Goal: Task Accomplishment & Management: Manage account settings

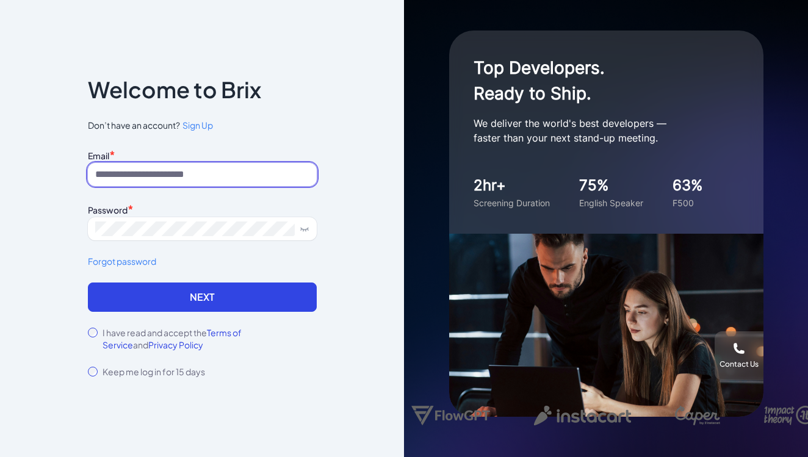
type input "**********"
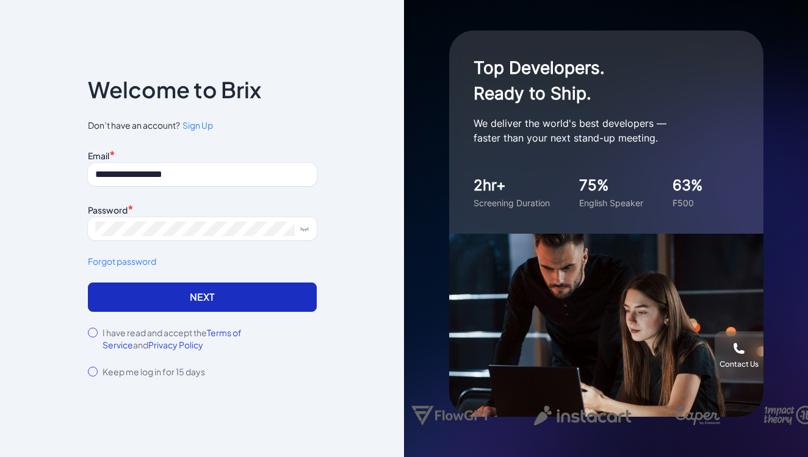
click at [206, 294] on button "Next" at bounding box center [202, 296] width 229 height 29
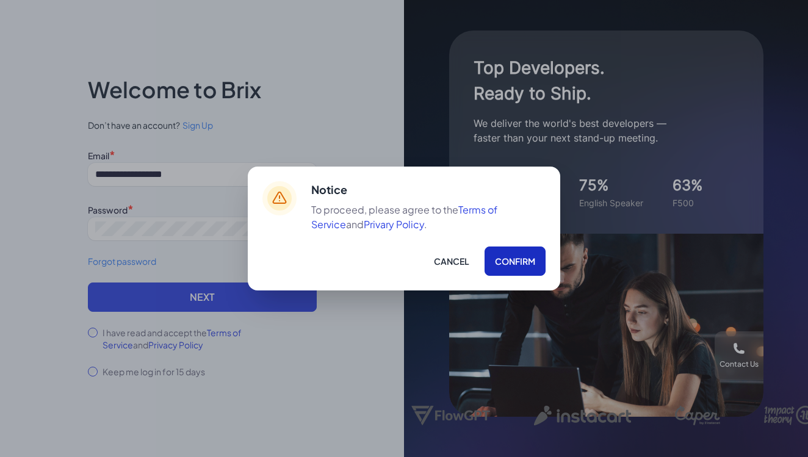
click at [517, 265] on button "Confirm" at bounding box center [514, 260] width 61 height 29
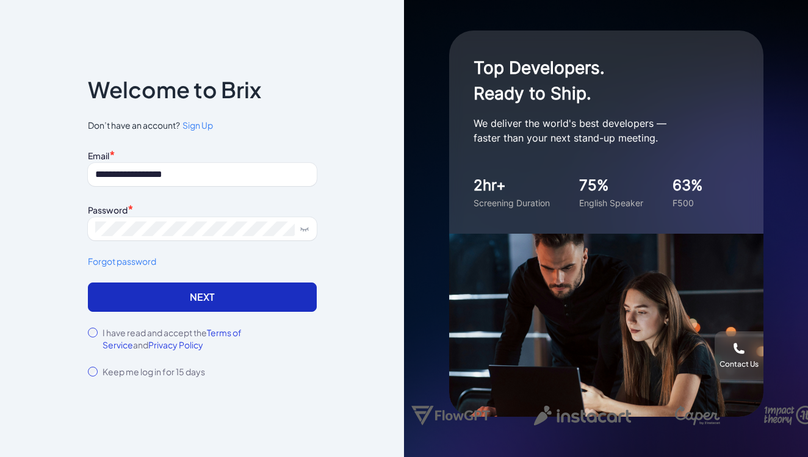
click at [167, 301] on button "Next" at bounding box center [202, 296] width 229 height 29
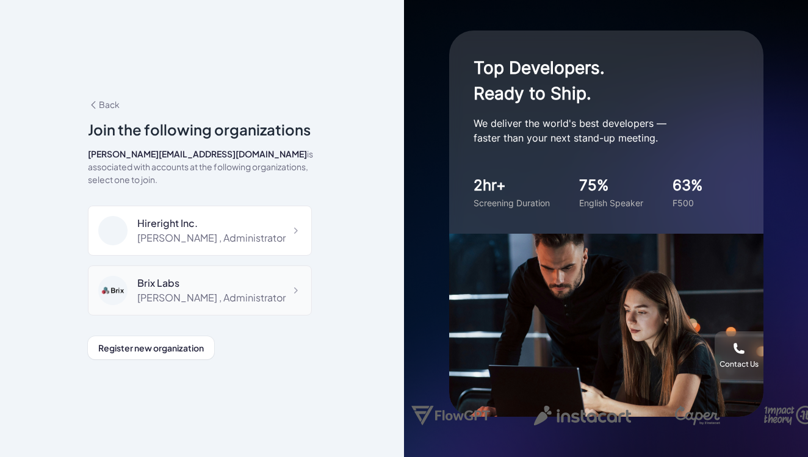
click at [185, 290] on div "Shuwei Yang , Administrator" at bounding box center [211, 297] width 148 height 15
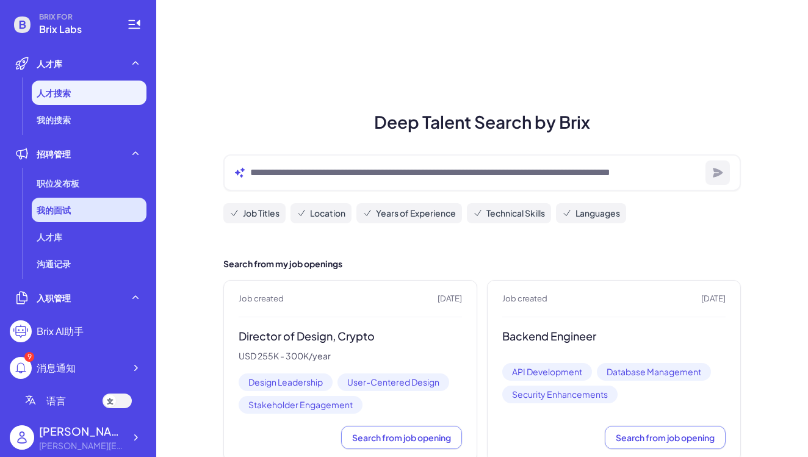
click at [88, 209] on div "我的面试" at bounding box center [89, 210] width 115 height 24
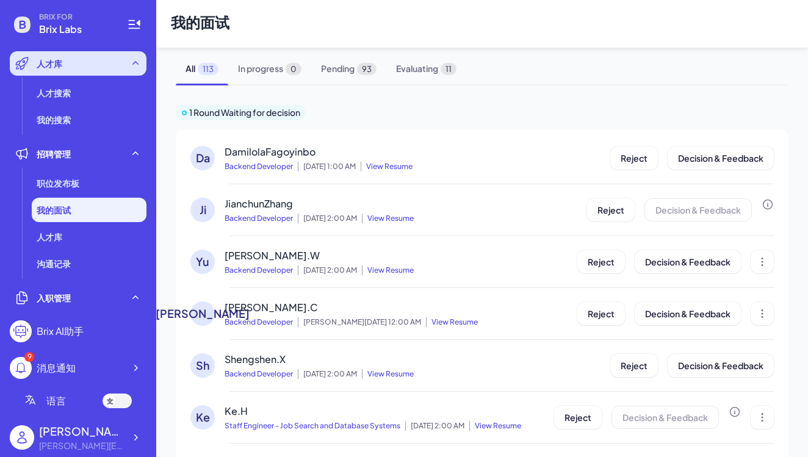
click at [80, 68] on div "人才库" at bounding box center [78, 63] width 137 height 24
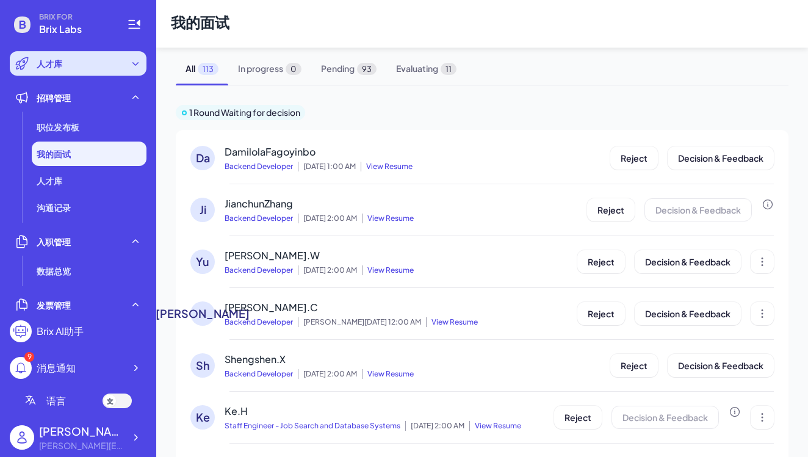
click at [80, 68] on div "人才库" at bounding box center [78, 63] width 137 height 24
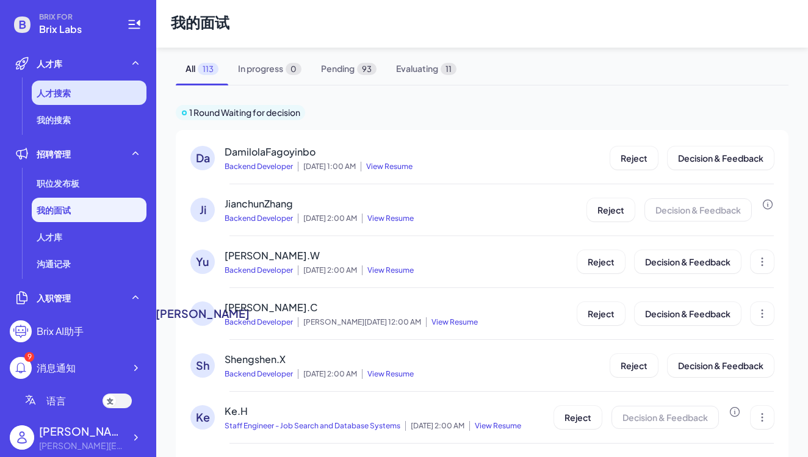
click at [73, 97] on li "人才搜索" at bounding box center [89, 93] width 115 height 24
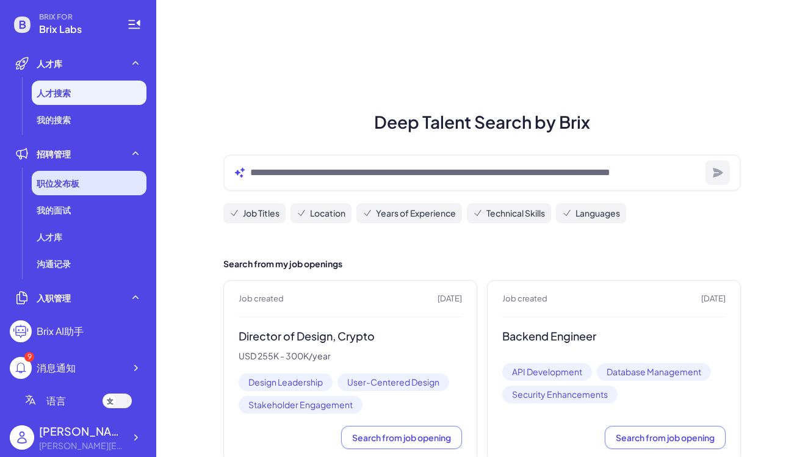
click at [70, 184] on span "职位发布板" at bounding box center [58, 183] width 43 height 12
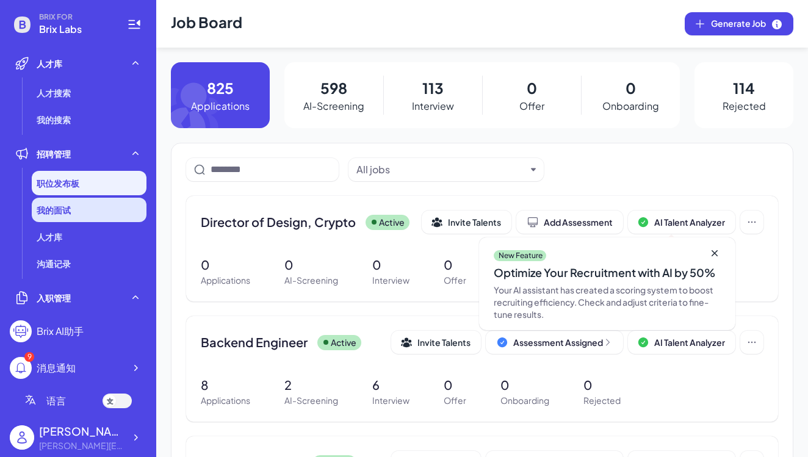
click at [59, 210] on span "我的面试" at bounding box center [54, 210] width 34 height 12
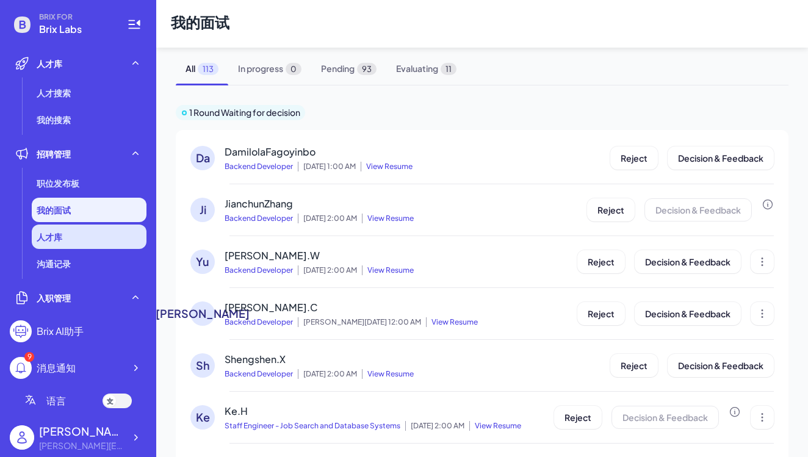
click at [53, 243] on li "人才库" at bounding box center [89, 237] width 115 height 24
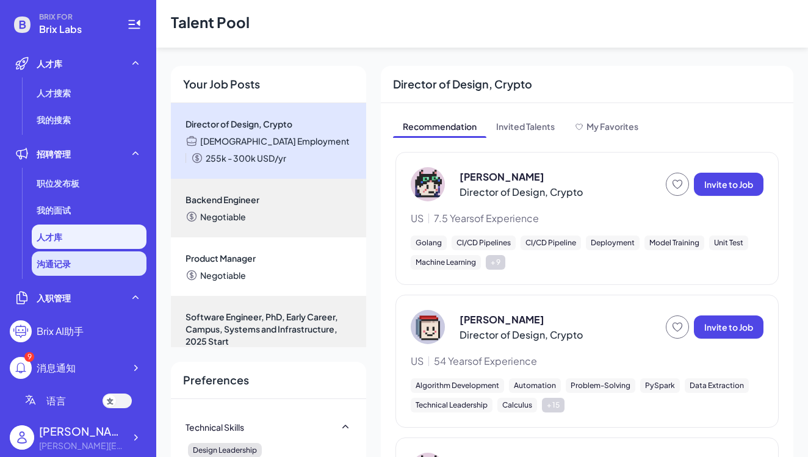
click at [46, 267] on span "沟通记录" at bounding box center [54, 263] width 34 height 12
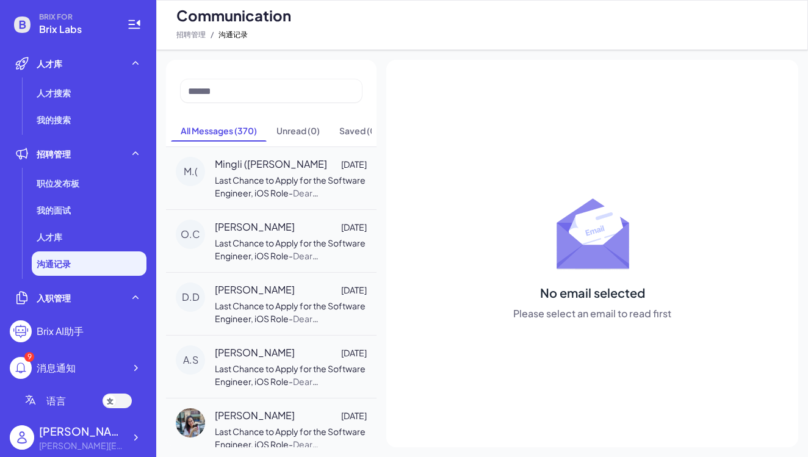
click at [67, 329] on div "Brix AI助手" at bounding box center [60, 331] width 47 height 15
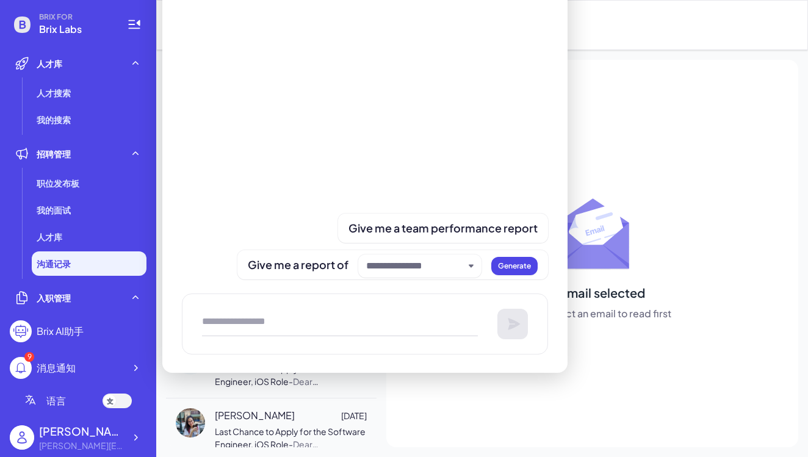
click at [58, 403] on span "语言" at bounding box center [56, 401] width 20 height 15
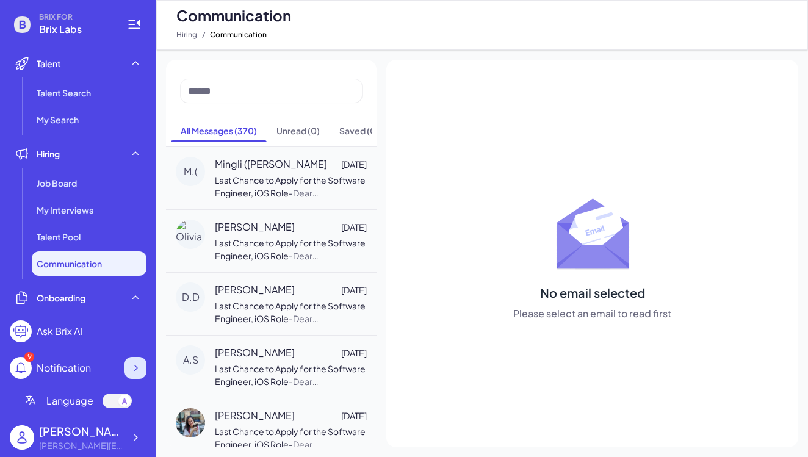
click at [136, 368] on icon at bounding box center [135, 368] width 12 height 12
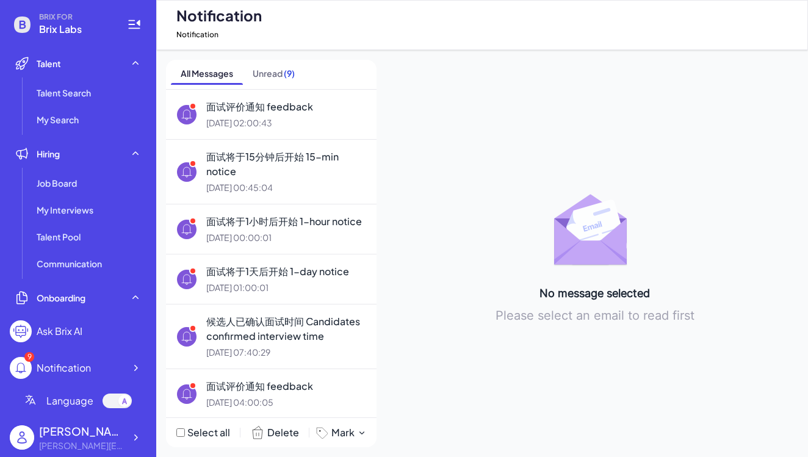
click at [59, 401] on span "Language" at bounding box center [69, 401] width 47 height 15
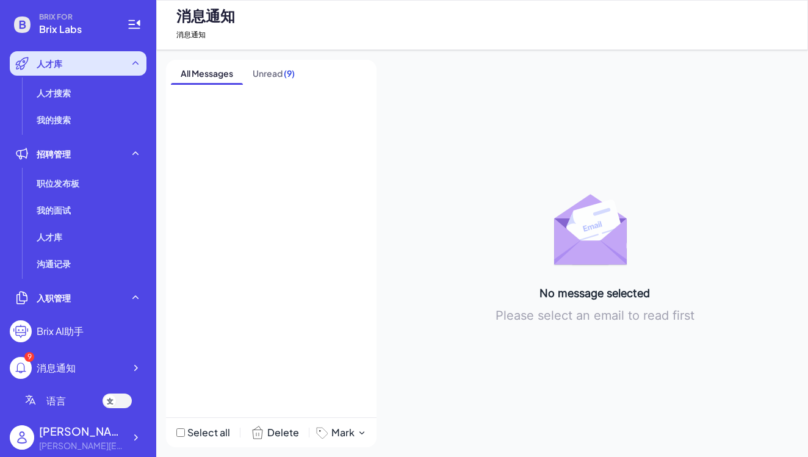
click at [40, 67] on span "人才库" at bounding box center [50, 63] width 26 height 12
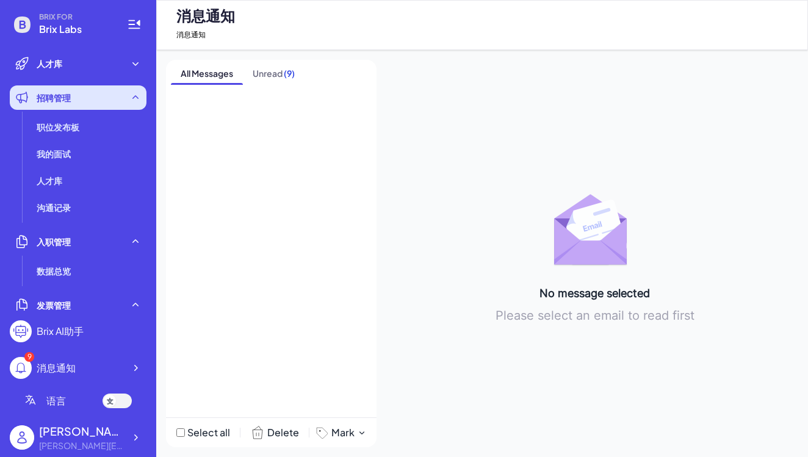
click at [92, 101] on div "招聘管理" at bounding box center [78, 97] width 137 height 24
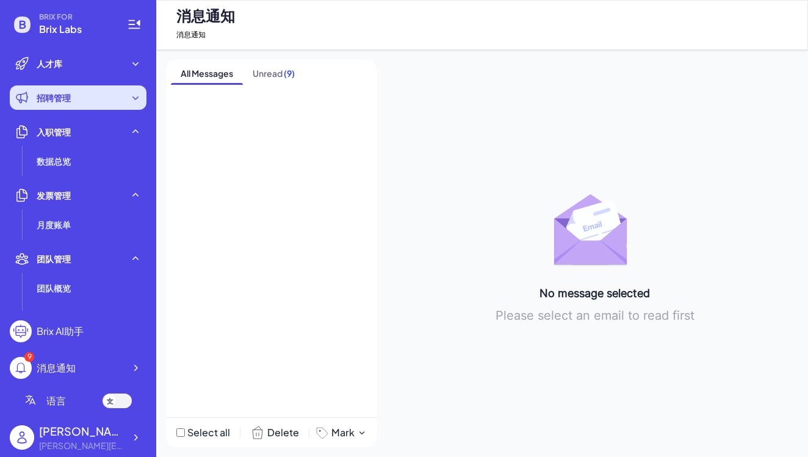
click at [107, 101] on div "招聘管理" at bounding box center [78, 97] width 137 height 24
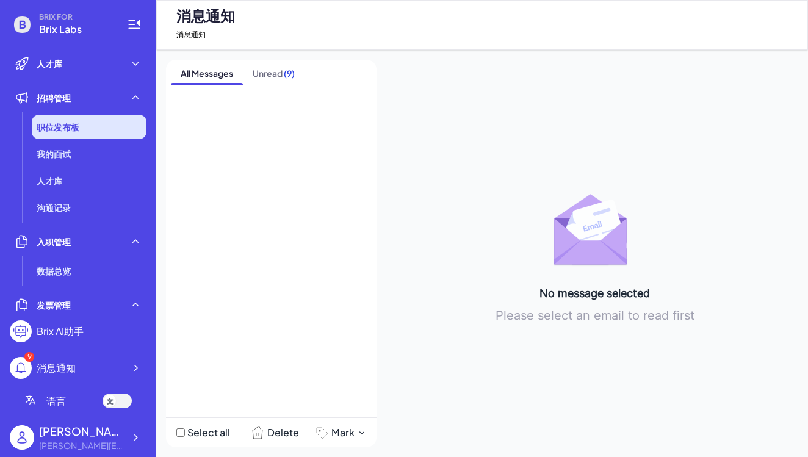
click at [104, 130] on div "职位发布板" at bounding box center [89, 127] width 115 height 24
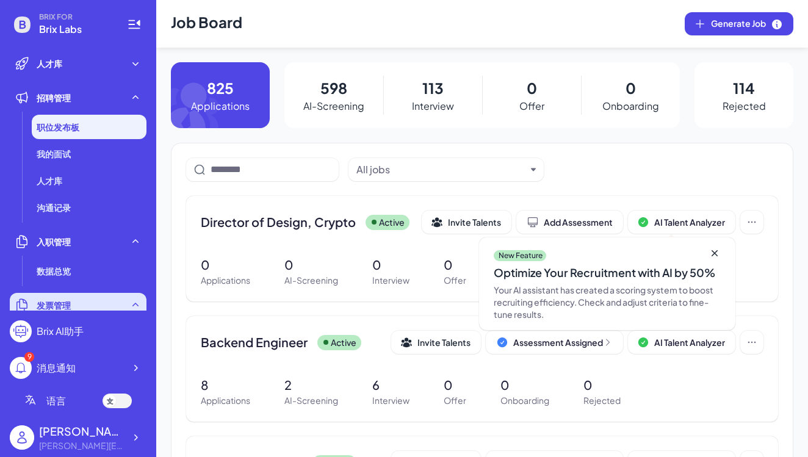
click at [115, 303] on div "发票管理" at bounding box center [78, 305] width 137 height 24
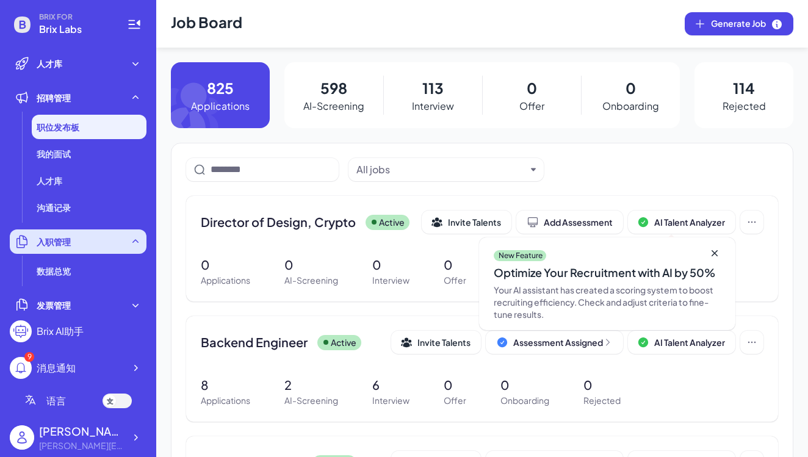
click at [79, 244] on div "入职管理" at bounding box center [78, 241] width 137 height 24
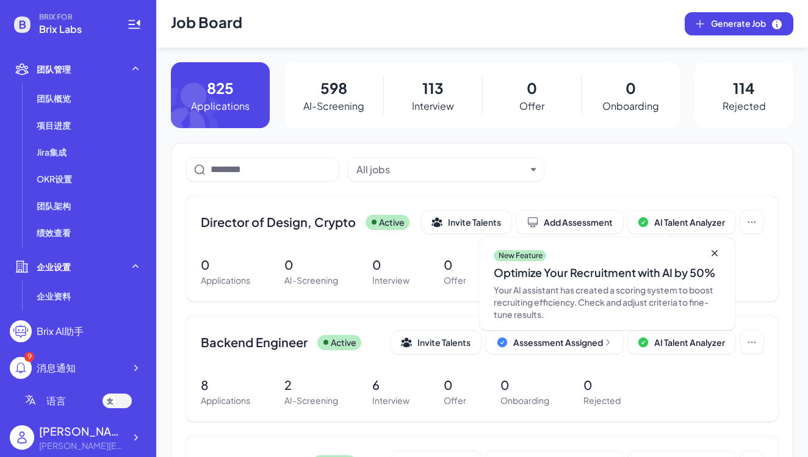
scroll to position [240, 0]
click at [83, 103] on li "团队概览" at bounding box center [89, 99] width 115 height 24
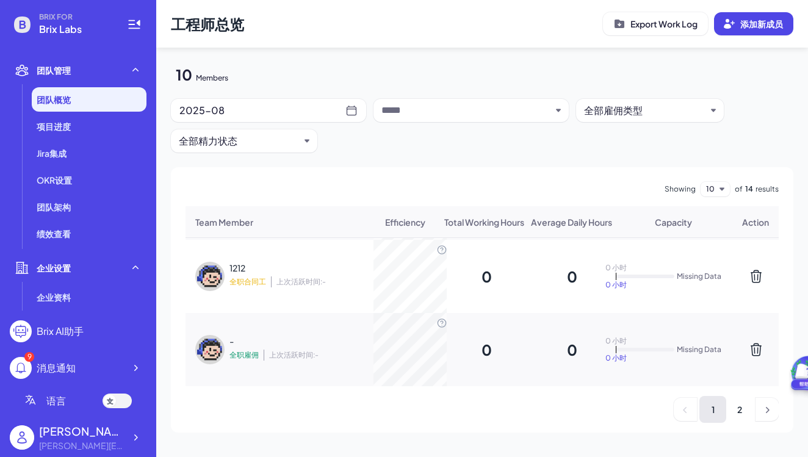
scroll to position [584, 0]
click at [263, 343] on div "-" at bounding box center [308, 341] width 159 height 12
click at [139, 267] on icon at bounding box center [135, 268] width 12 height 12
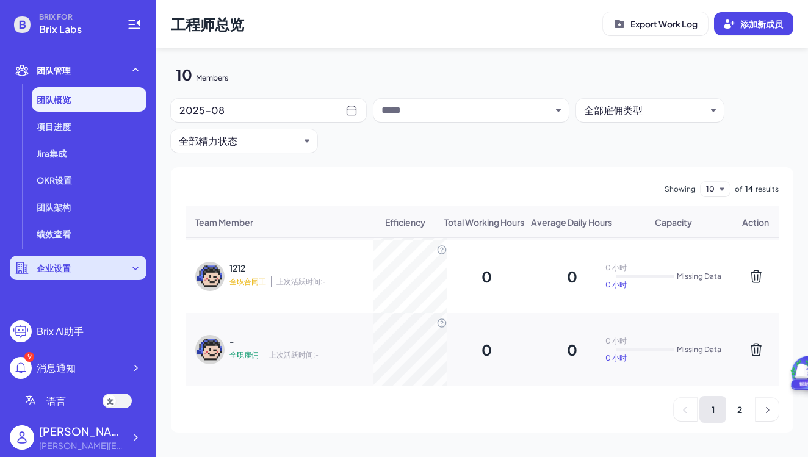
click at [139, 267] on icon at bounding box center [135, 268] width 12 height 12
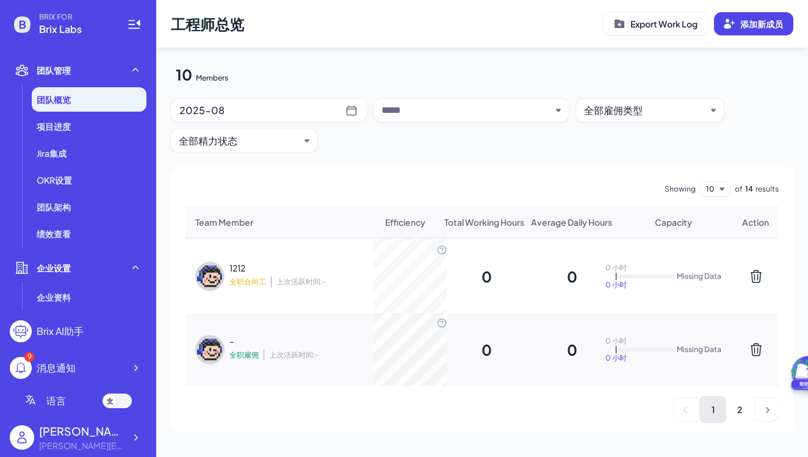
click at [60, 99] on span "团队概览" at bounding box center [54, 99] width 34 height 12
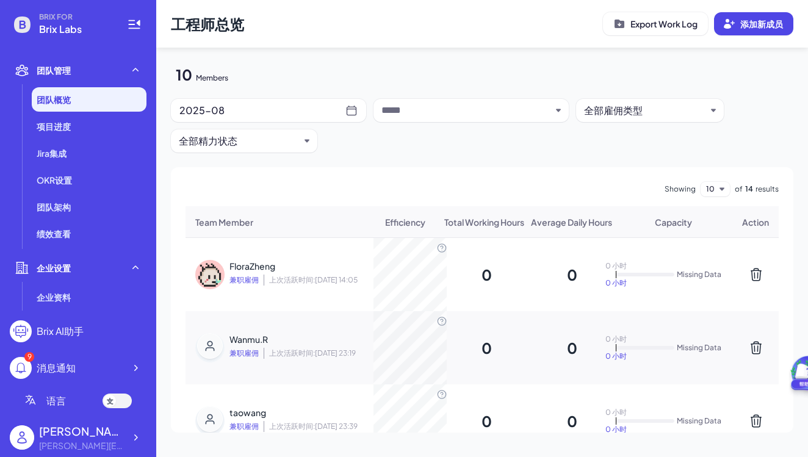
scroll to position [0, 0]
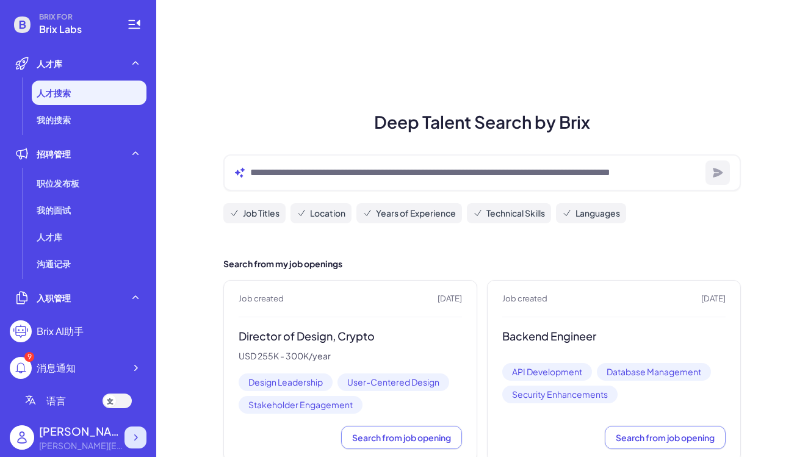
click at [135, 437] on icon at bounding box center [135, 437] width 12 height 12
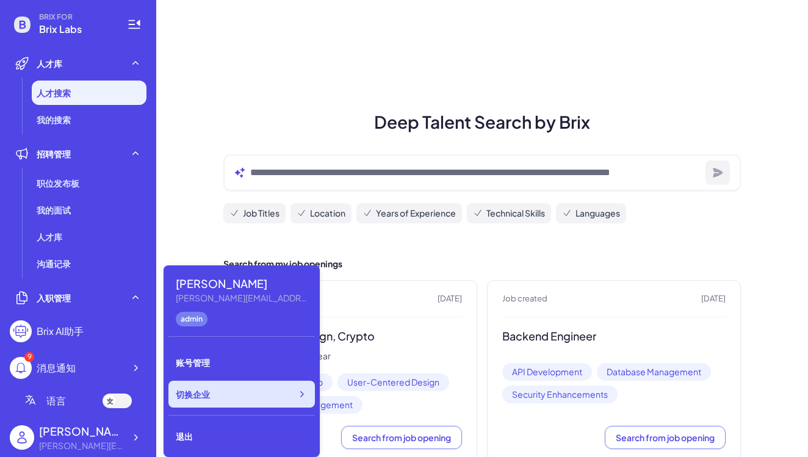
click at [301, 396] on icon at bounding box center [302, 394] width 4 height 6
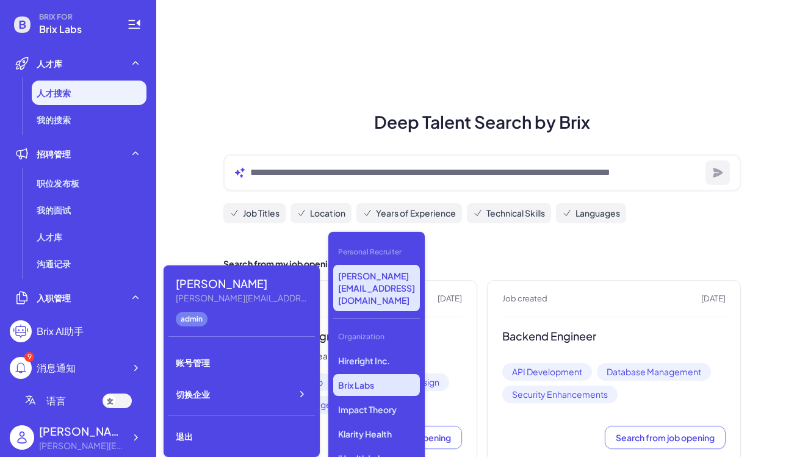
click at [365, 276] on p "[PERSON_NAME][EMAIL_ADDRESS][DOMAIN_NAME]" at bounding box center [376, 288] width 87 height 46
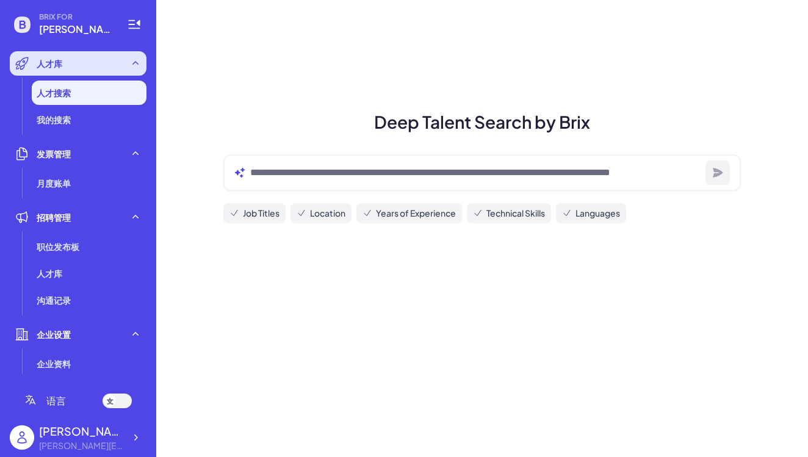
click at [73, 67] on div "人才库" at bounding box center [78, 63] width 137 height 24
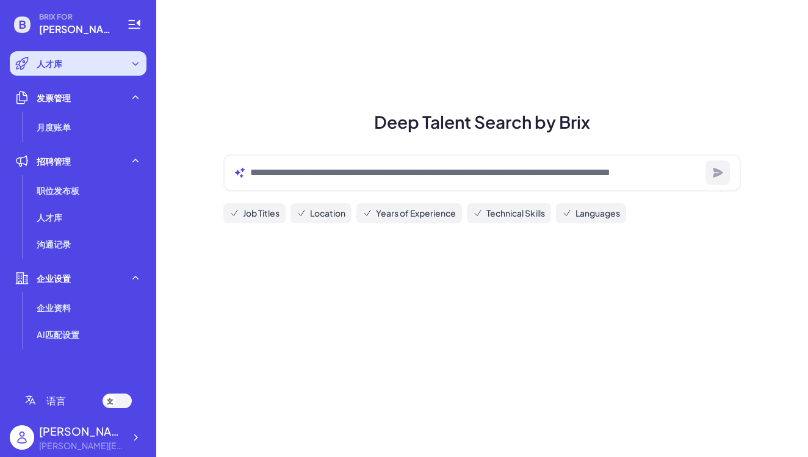
click at [73, 67] on div "人才库" at bounding box center [78, 63] width 137 height 24
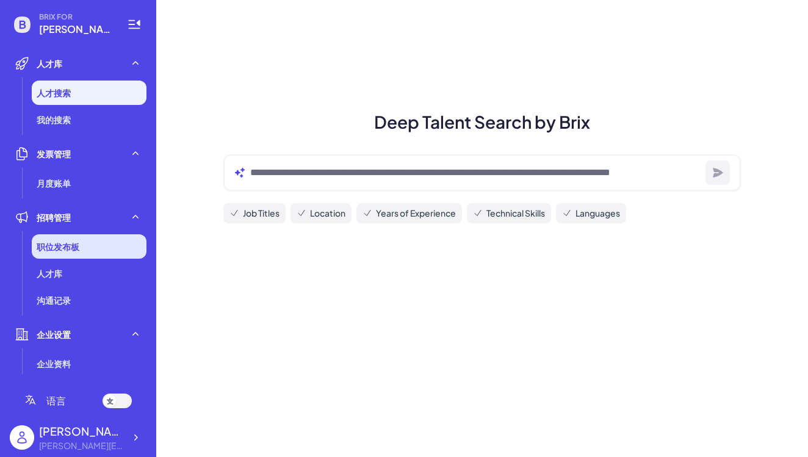
click at [79, 246] on span "职位发布板" at bounding box center [58, 246] width 43 height 12
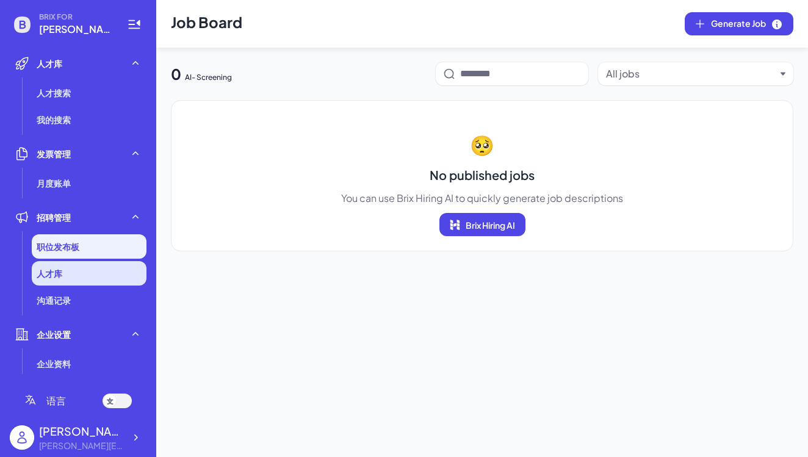
click at [76, 273] on li "人才库" at bounding box center [89, 273] width 115 height 24
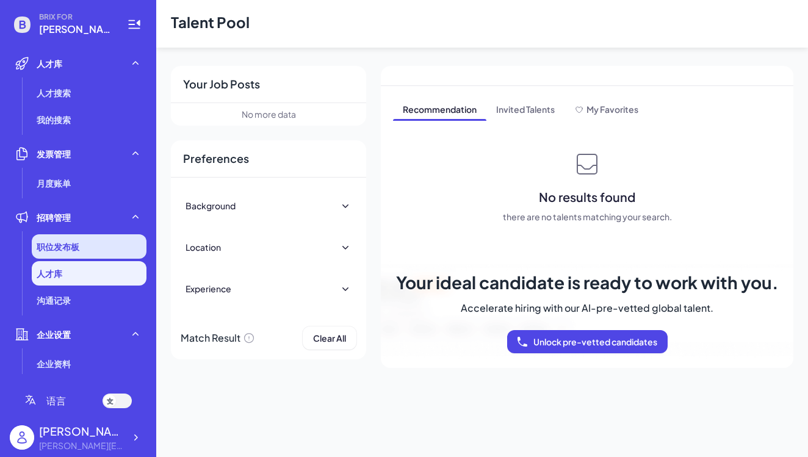
click at [62, 244] on span "职位发布板" at bounding box center [58, 246] width 43 height 12
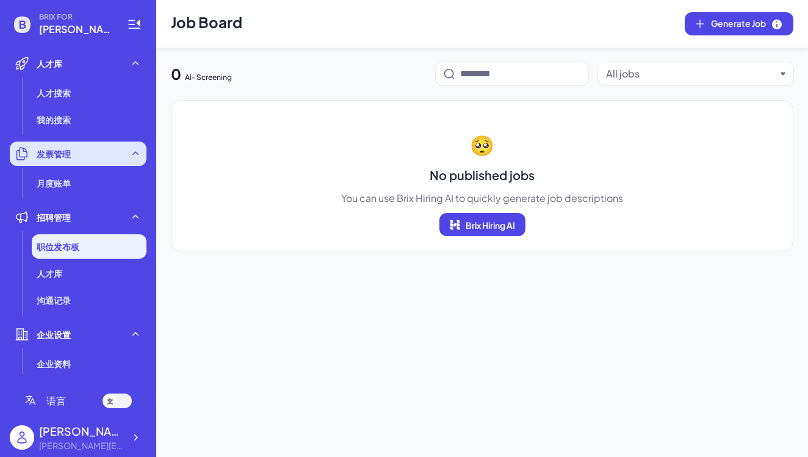
click at [55, 151] on span "发票管理" at bounding box center [54, 154] width 34 height 12
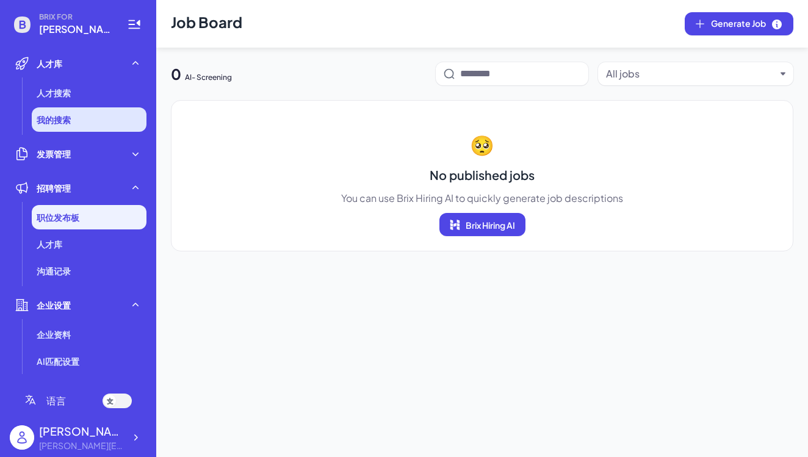
click at [51, 120] on span "我的搜索" at bounding box center [54, 119] width 34 height 12
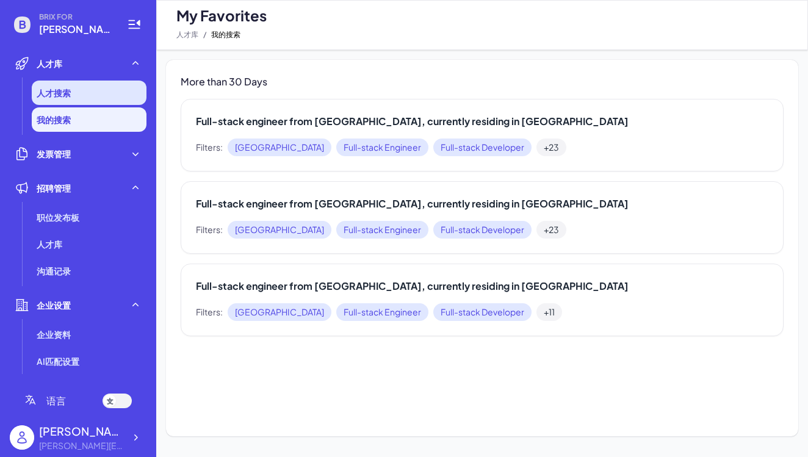
click at [50, 95] on span "人才搜索" at bounding box center [54, 93] width 34 height 12
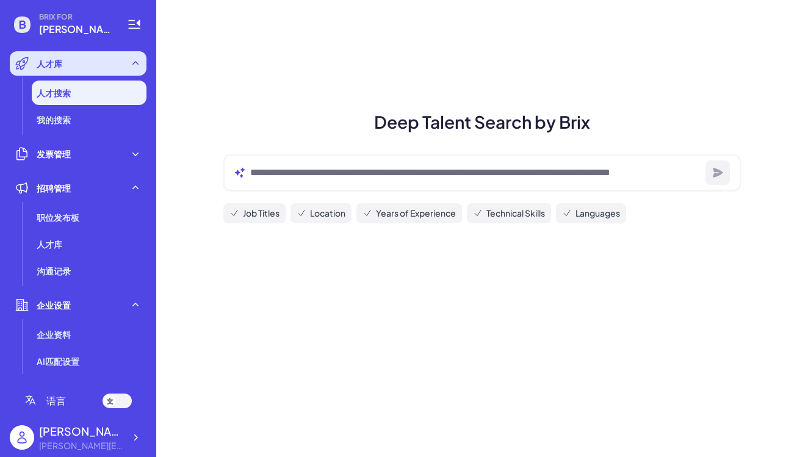
click at [117, 64] on div "人才库" at bounding box center [78, 63] width 137 height 24
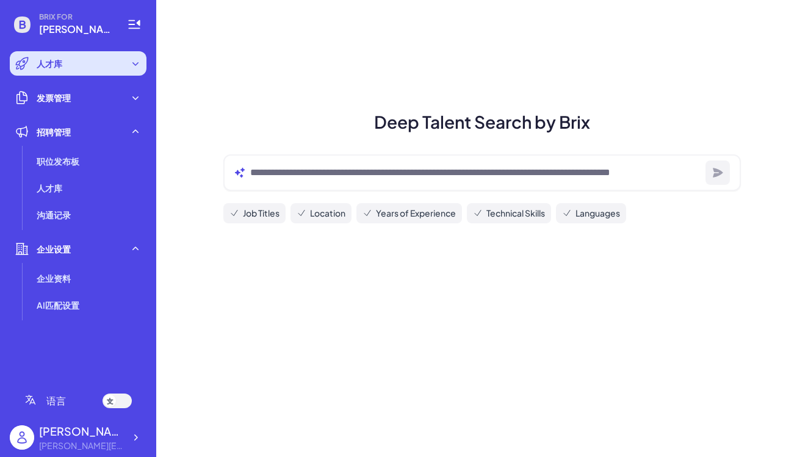
click at [117, 64] on div "人才库" at bounding box center [78, 63] width 137 height 24
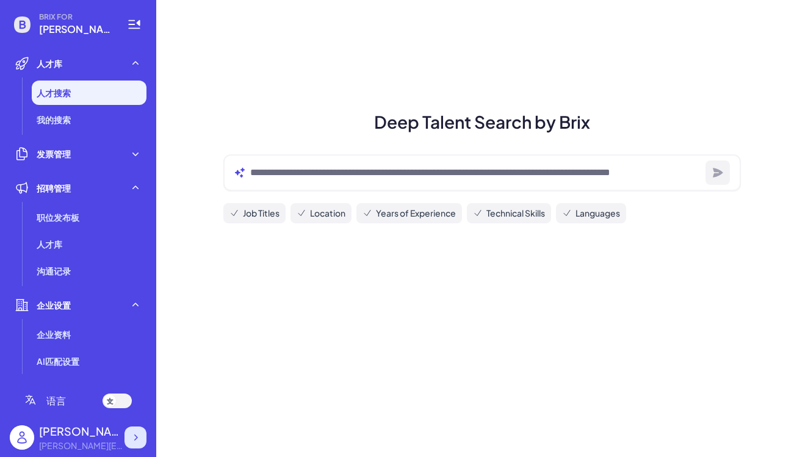
click at [137, 440] on icon at bounding box center [135, 437] width 12 height 12
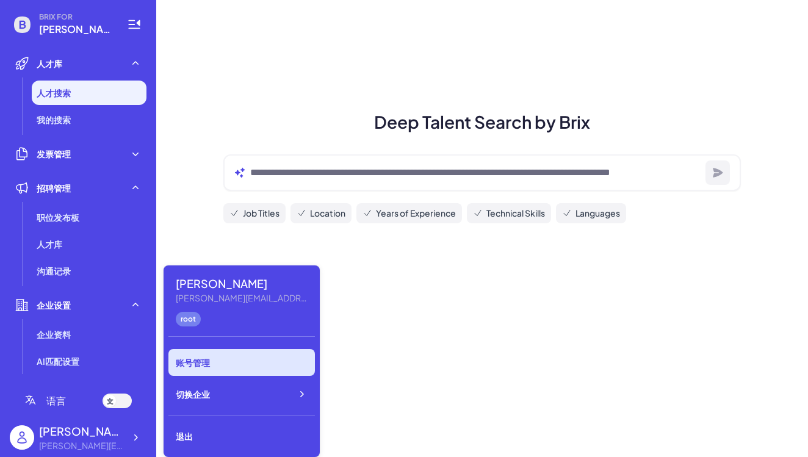
click at [206, 356] on div "账号管理" at bounding box center [241, 362] width 146 height 27
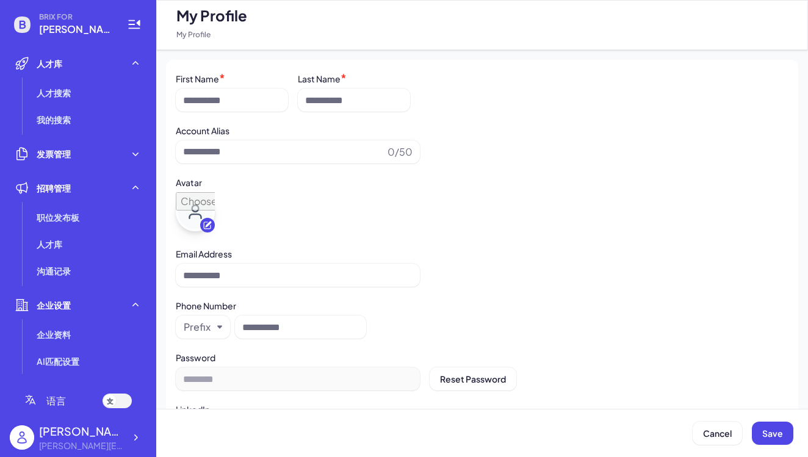
type input "**********"
click at [135, 443] on icon at bounding box center [135, 437] width 12 height 12
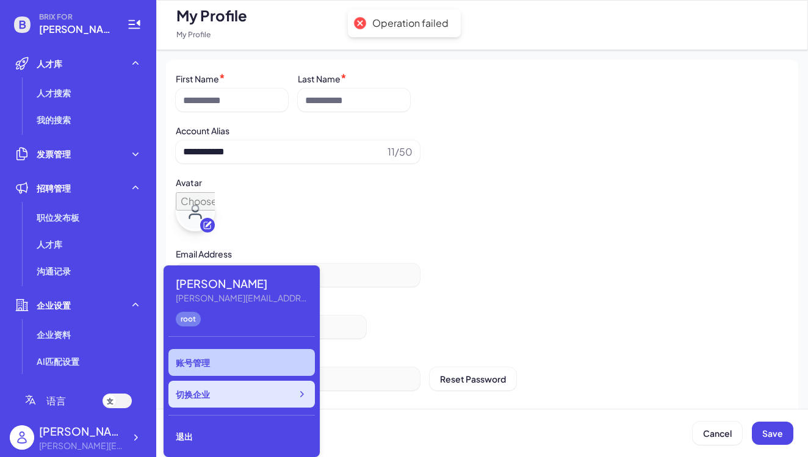
click at [302, 397] on icon at bounding box center [301, 394] width 12 height 12
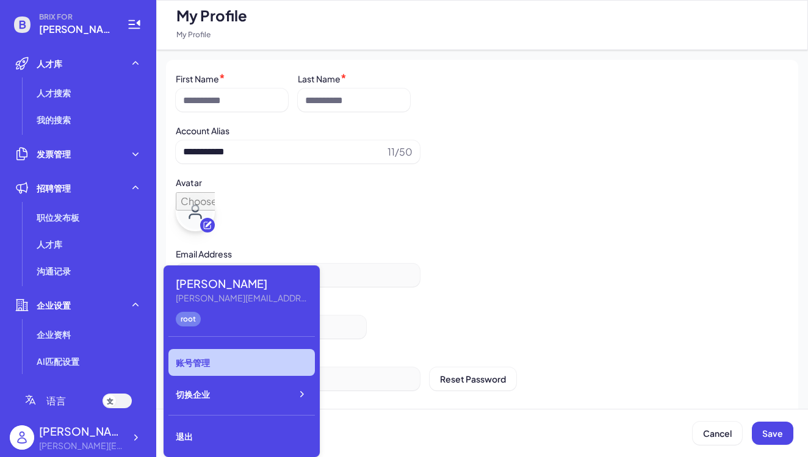
click at [531, 287] on div "**********" at bounding box center [482, 275] width 613 height 23
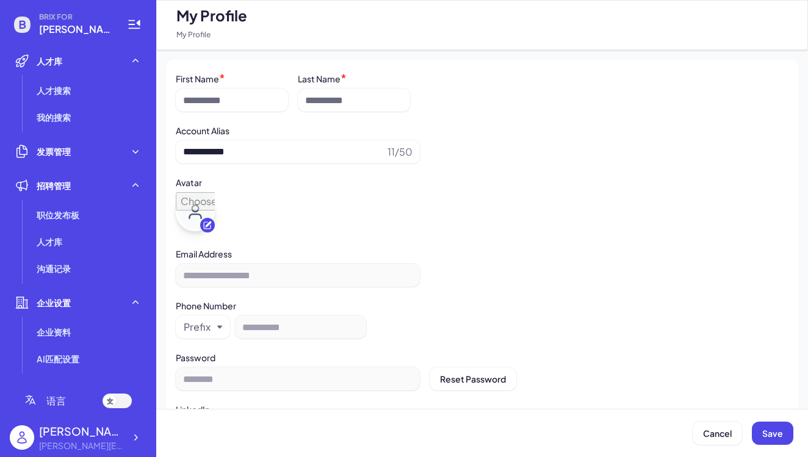
scroll to position [2, 0]
click at [135, 153] on icon at bounding box center [135, 152] width 6 height 4
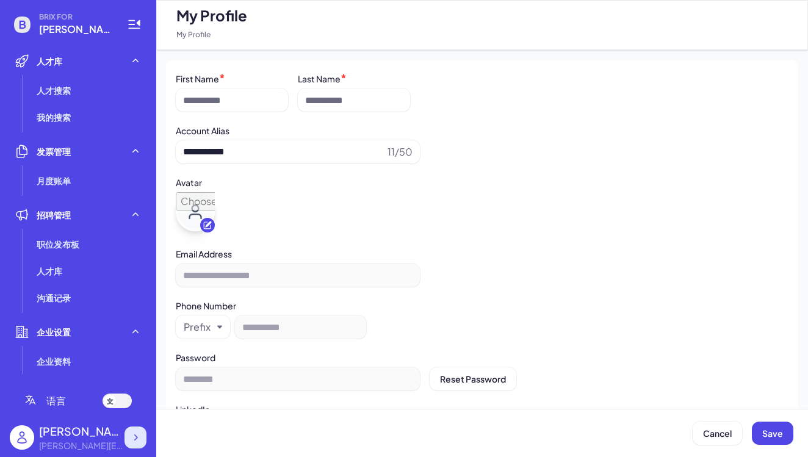
click at [135, 435] on icon at bounding box center [136, 437] width 4 height 6
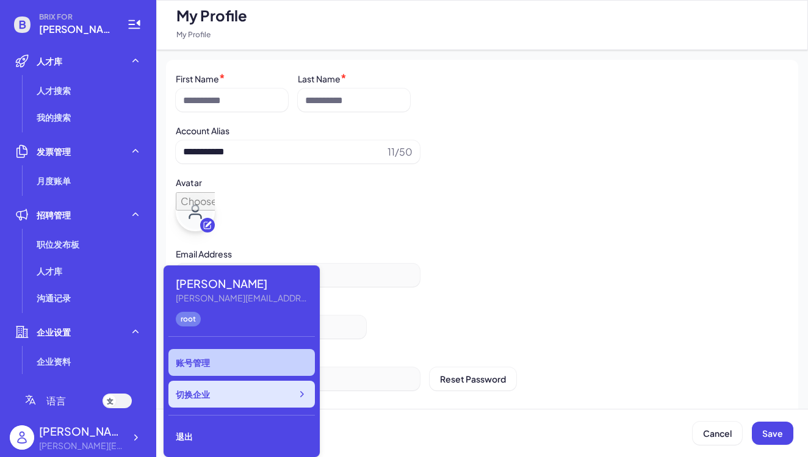
click at [302, 395] on icon at bounding box center [302, 394] width 4 height 6
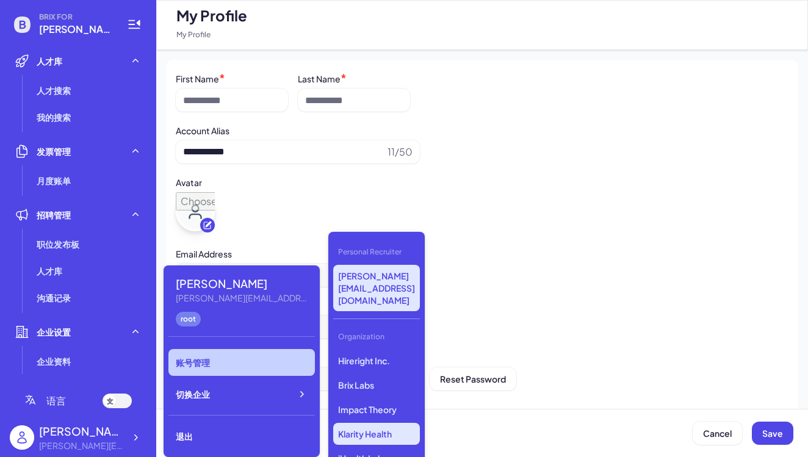
scroll to position [0, 0]
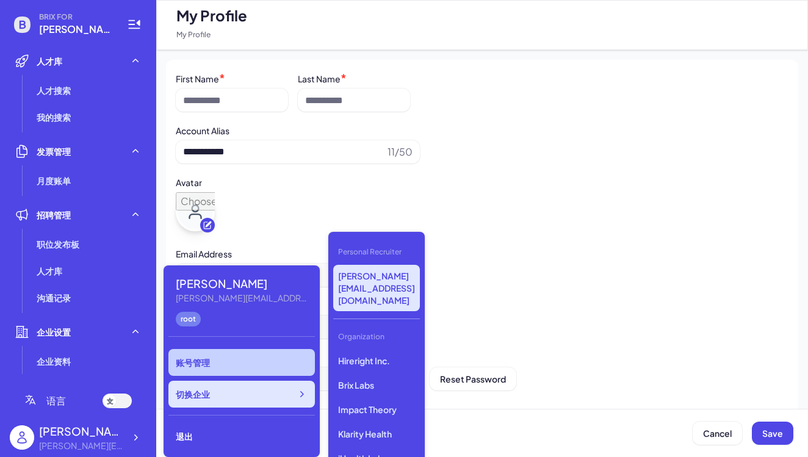
click at [299, 395] on icon at bounding box center [301, 394] width 12 height 12
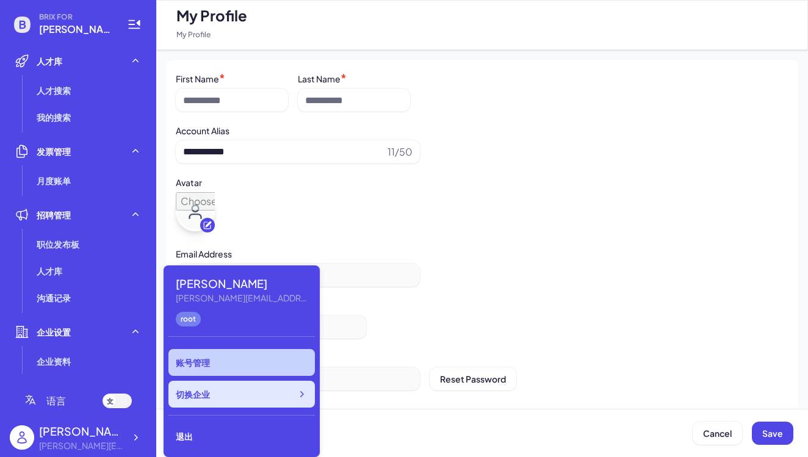
click at [299, 395] on icon at bounding box center [301, 394] width 12 height 12
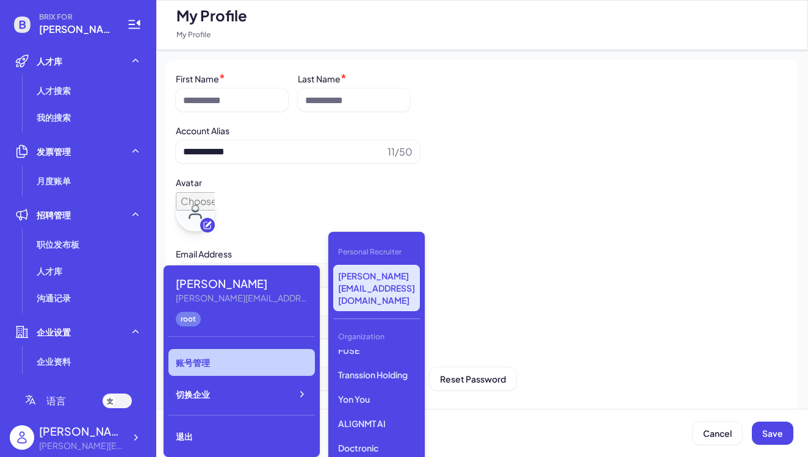
scroll to position [913, 0]
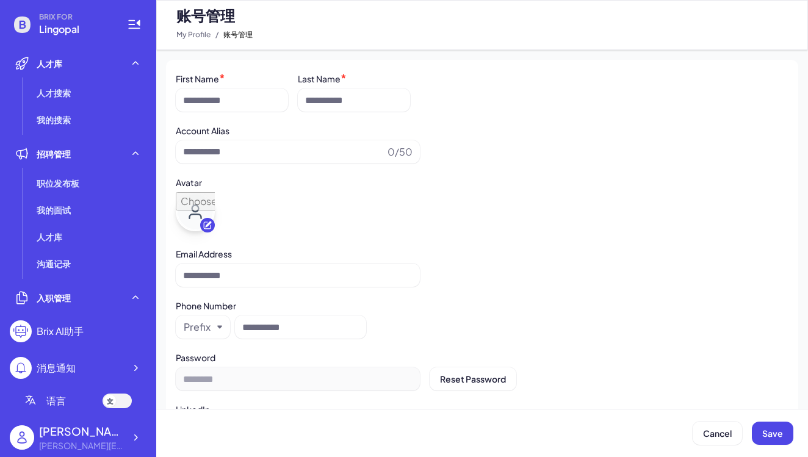
type input "**********"
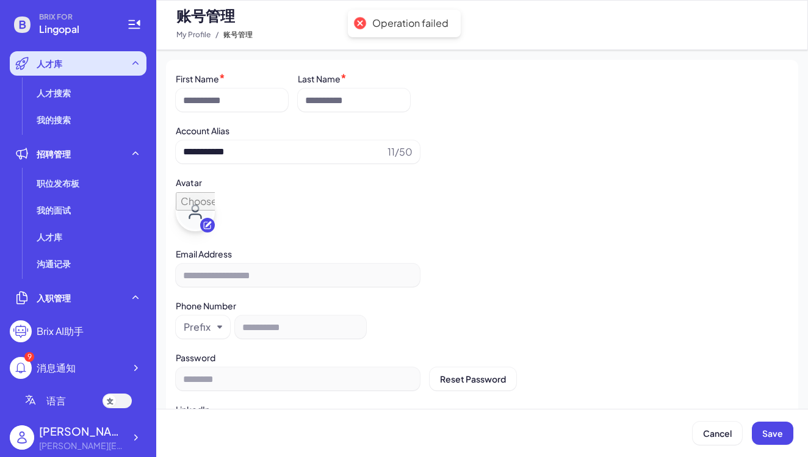
click at [54, 59] on span "人才库" at bounding box center [50, 63] width 26 height 12
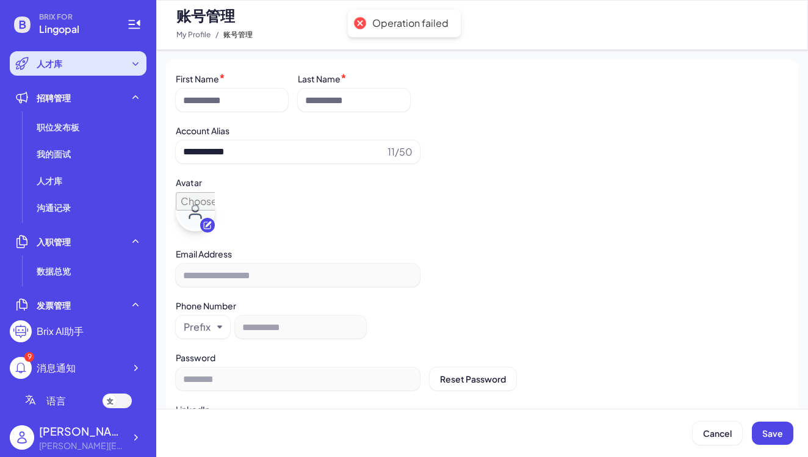
click at [52, 66] on span "人才库" at bounding box center [50, 63] width 26 height 12
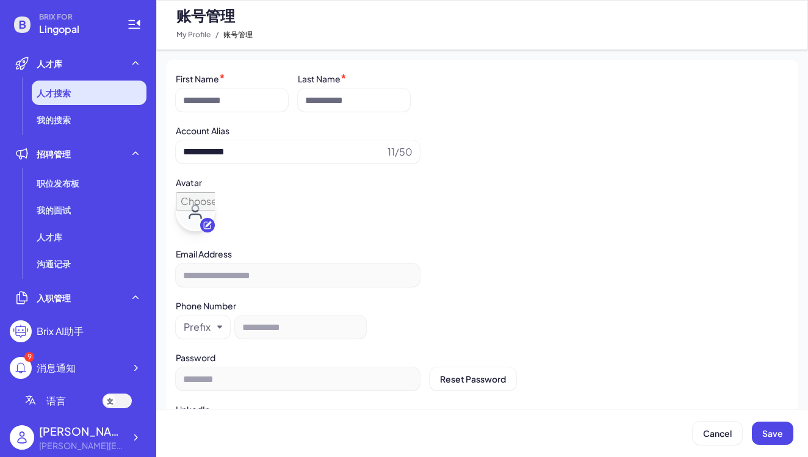
click at [56, 100] on li "人才搜索" at bounding box center [89, 93] width 115 height 24
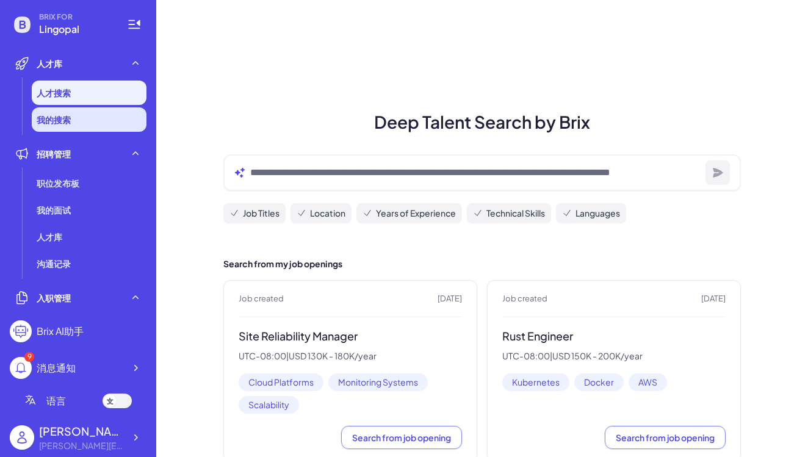
click at [62, 124] on span "我的搜索" at bounding box center [54, 119] width 34 height 12
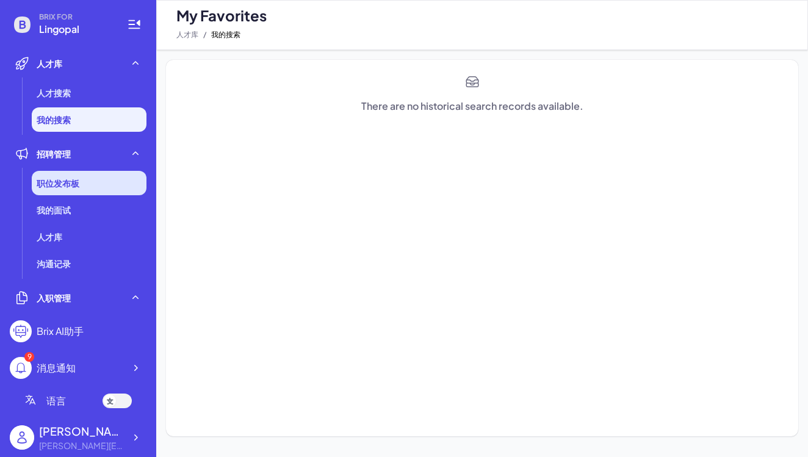
click at [54, 187] on span "职位发布板" at bounding box center [58, 183] width 43 height 12
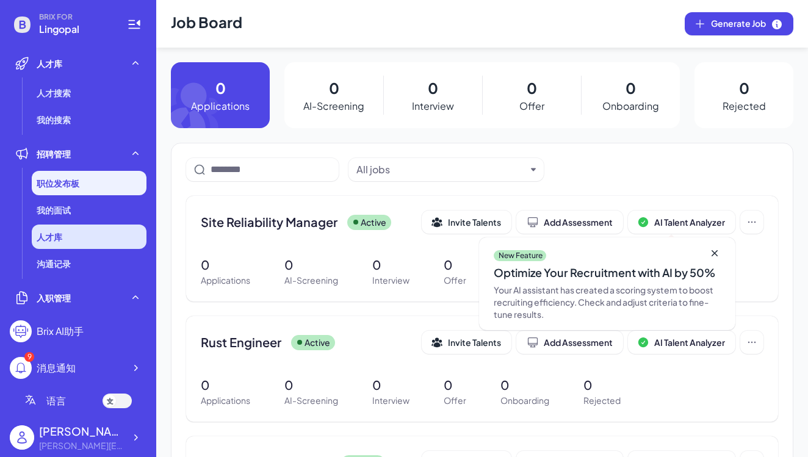
click at [54, 237] on span "人才库" at bounding box center [50, 237] width 26 height 12
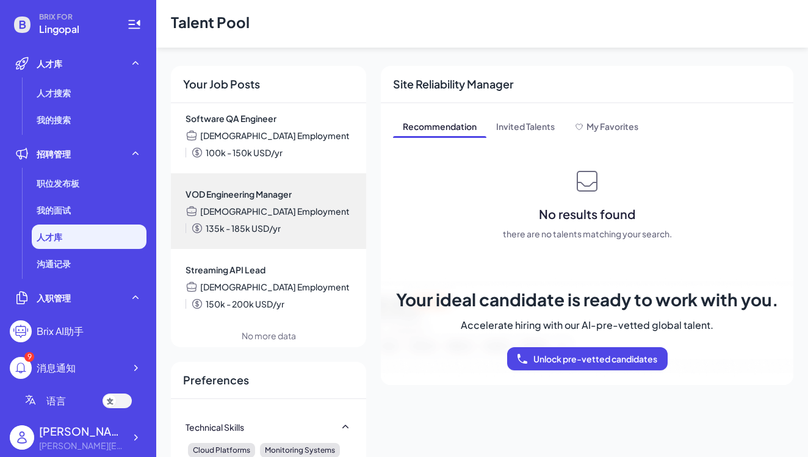
scroll to position [4, 0]
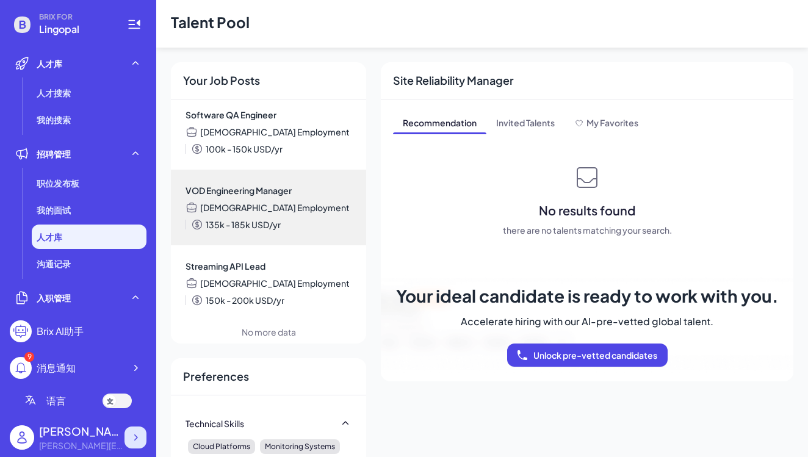
click at [138, 434] on icon at bounding box center [135, 437] width 12 height 12
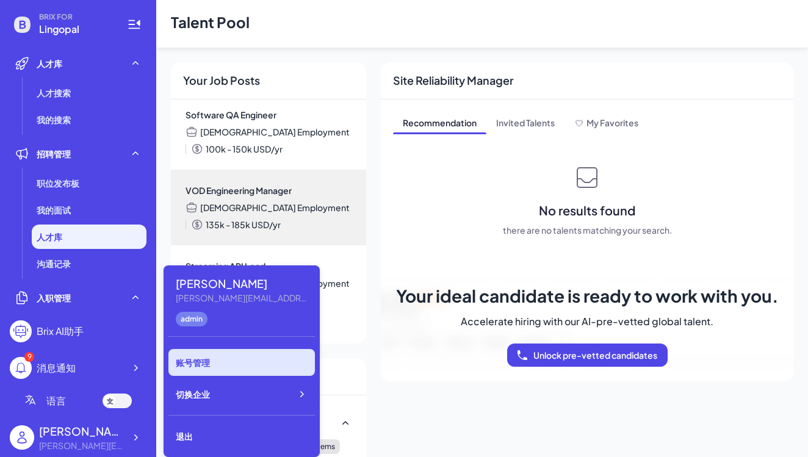
click at [223, 362] on div "账号管理" at bounding box center [241, 362] width 146 height 27
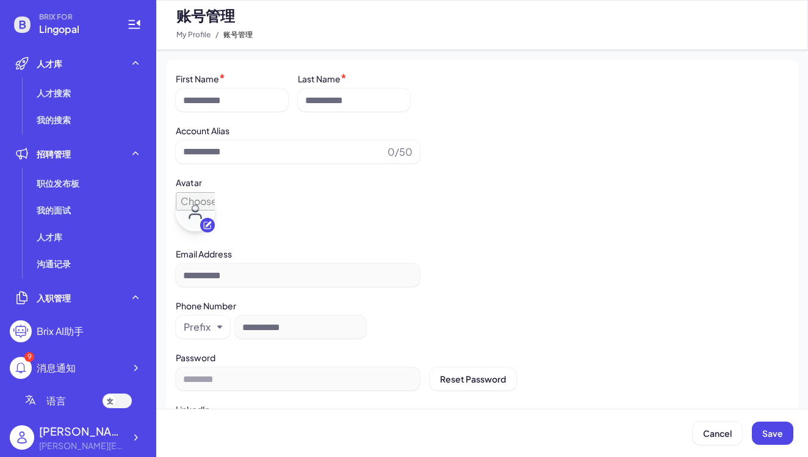
type input "**********"
click at [139, 437] on icon at bounding box center [135, 437] width 12 height 12
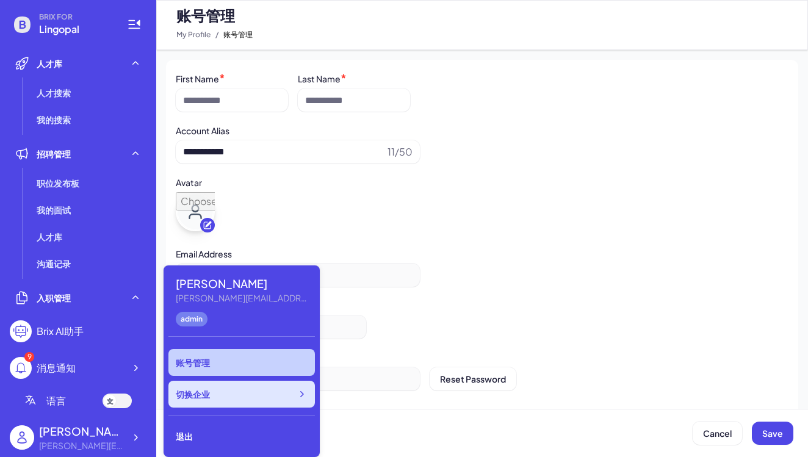
click at [306, 391] on icon at bounding box center [301, 394] width 12 height 12
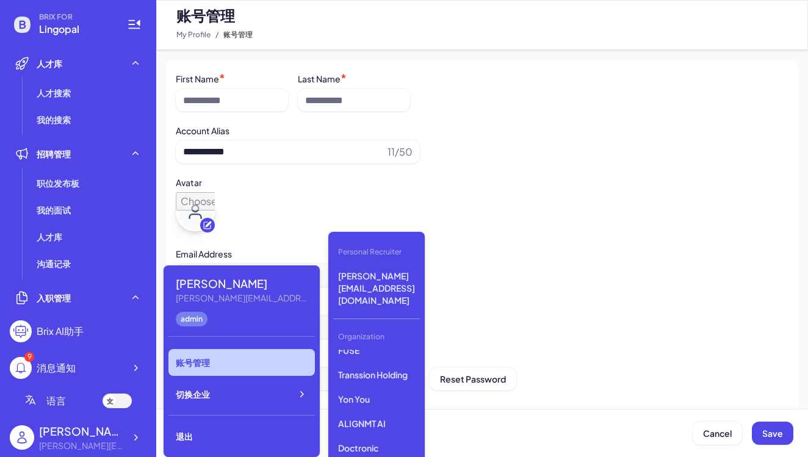
scroll to position [913, 0]
click at [384, 276] on p "[PERSON_NAME][EMAIL_ADDRESS][DOMAIN_NAME]" at bounding box center [376, 288] width 87 height 46
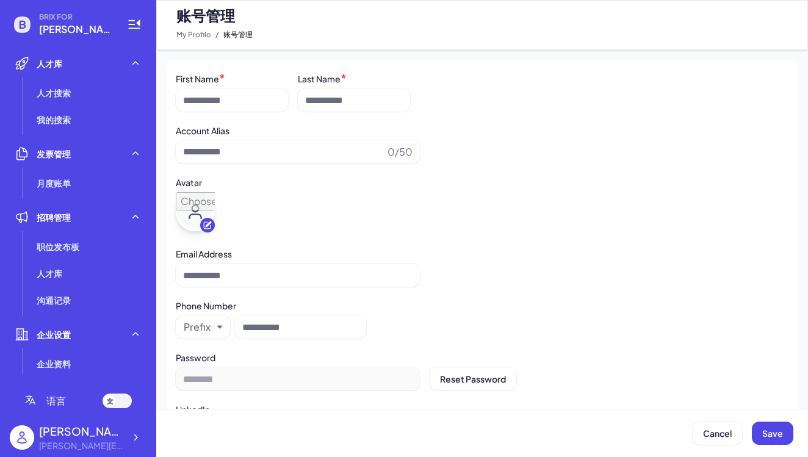
type input "**********"
click at [123, 433] on div "[PERSON_NAME]" at bounding box center [81, 431] width 85 height 16
click at [137, 442] on icon at bounding box center [135, 437] width 12 height 12
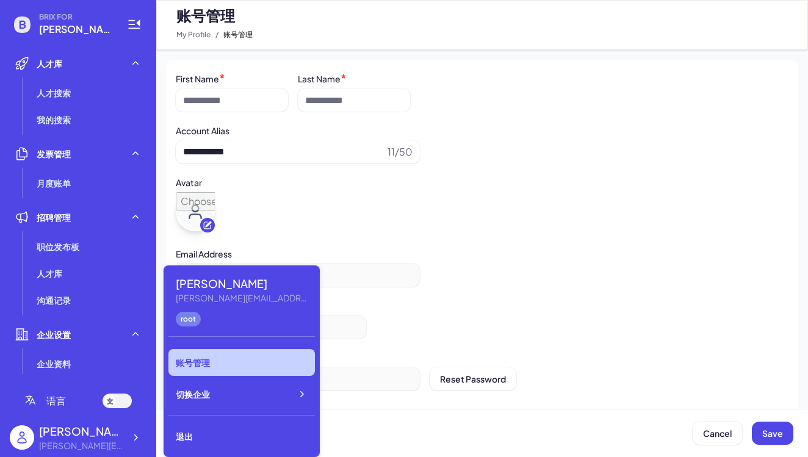
click at [292, 361] on div "账号管理" at bounding box center [241, 362] width 146 height 27
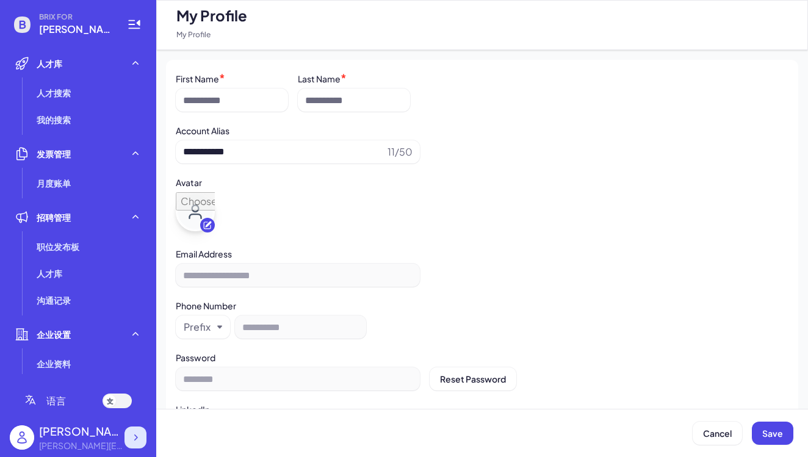
click at [136, 437] on icon at bounding box center [136, 437] width 4 height 6
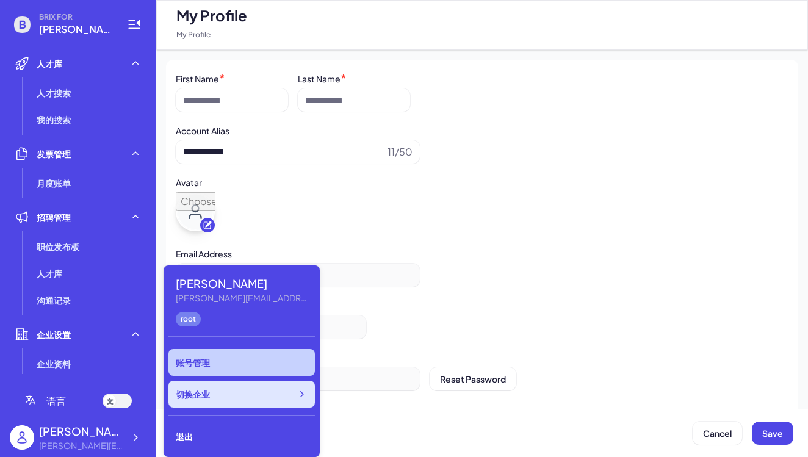
click at [305, 394] on icon at bounding box center [301, 394] width 12 height 12
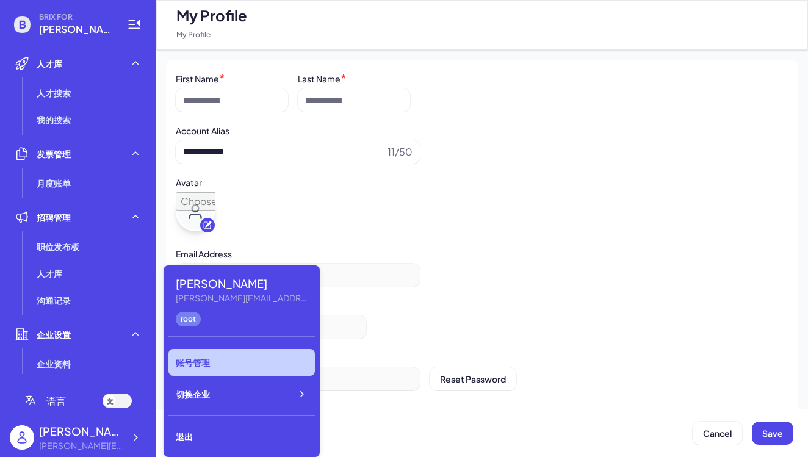
click at [561, 339] on div "**********" at bounding box center [482, 318] width 613 height 42
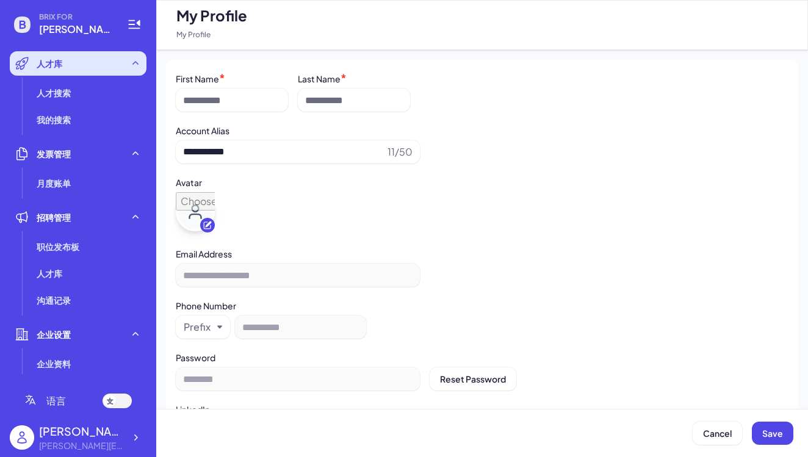
click at [128, 65] on div "人才库" at bounding box center [78, 63] width 137 height 24
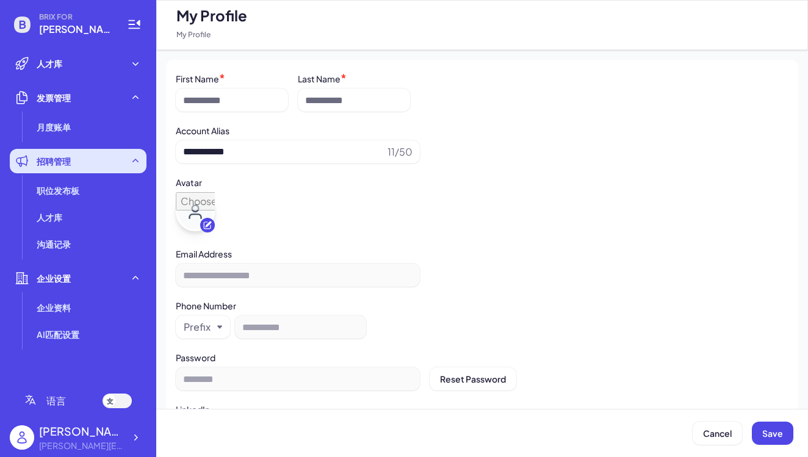
click at [140, 160] on icon at bounding box center [135, 161] width 12 height 12
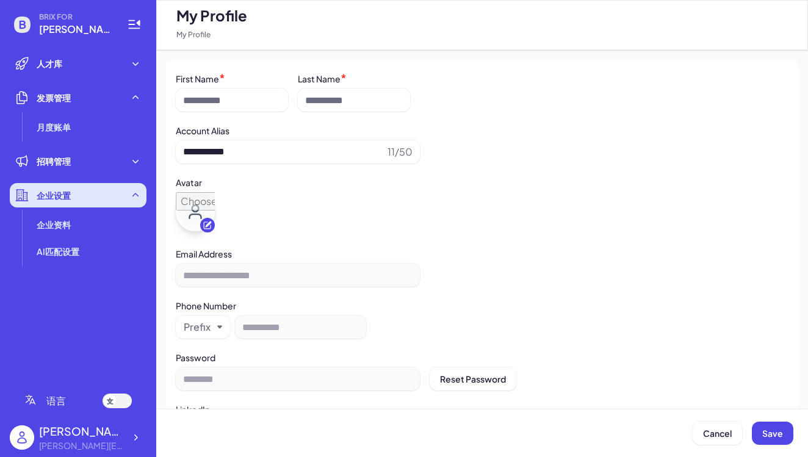
click at [138, 197] on icon at bounding box center [135, 195] width 12 height 12
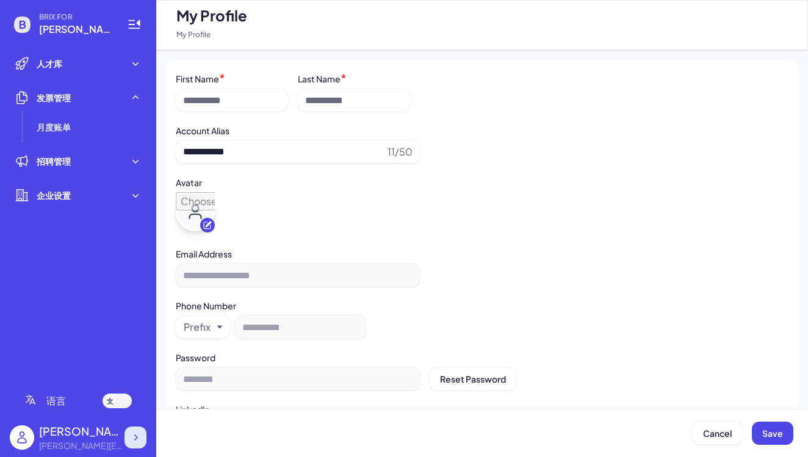
click at [140, 442] on icon at bounding box center [135, 437] width 12 height 12
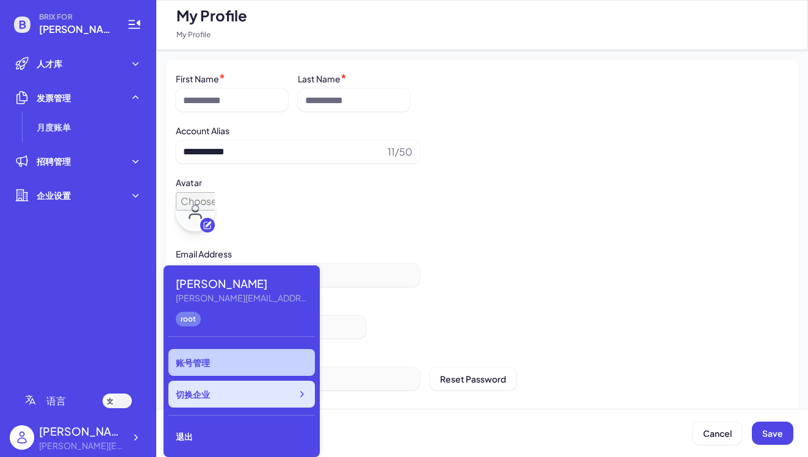
click at [302, 393] on icon at bounding box center [302, 394] width 4 height 6
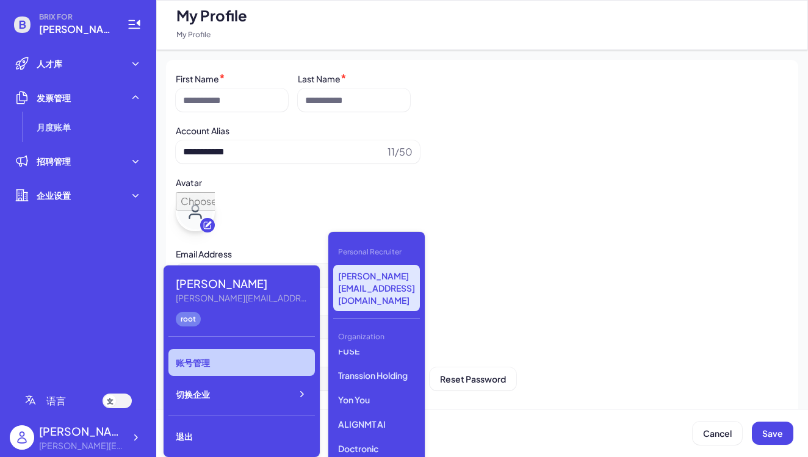
click at [550, 287] on div "**********" at bounding box center [482, 275] width 613 height 23
